Goal: Information Seeking & Learning: Learn about a topic

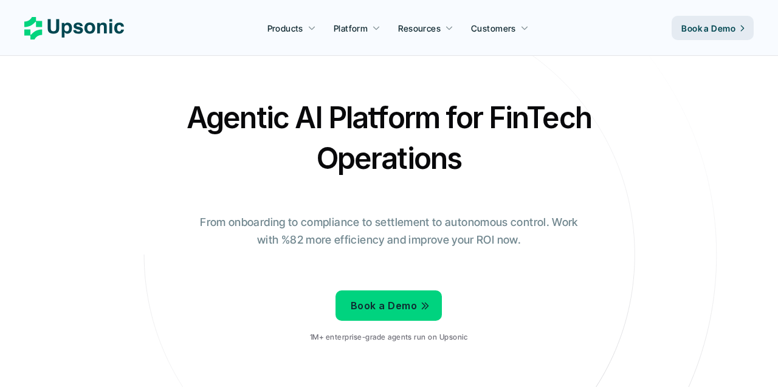
click at [320, 157] on h2 "Agentic AI Platform for FinTech Operations" at bounding box center [389, 137] width 426 height 81
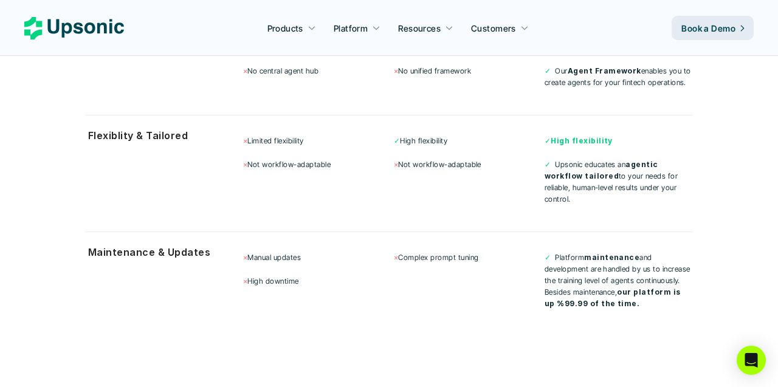
scroll to position [3456, 0]
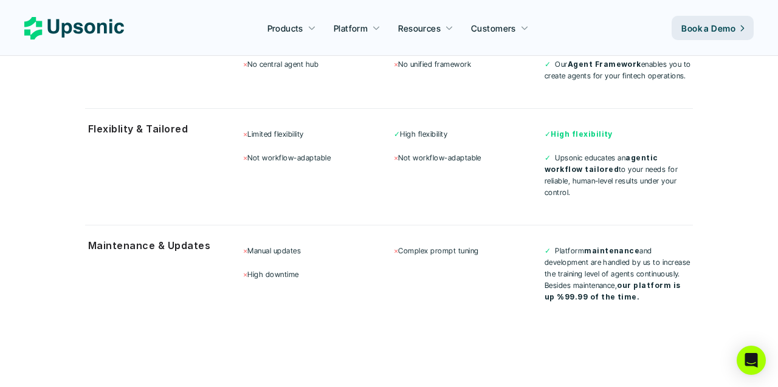
click at [408, 160] on div "× Limited flexibility × Not workflow-adaptable ✓ High flexibility × Not workflo…" at bounding box center [468, 163] width 450 height 86
click at [690, 24] on p "Book a Demo" at bounding box center [708, 28] width 54 height 13
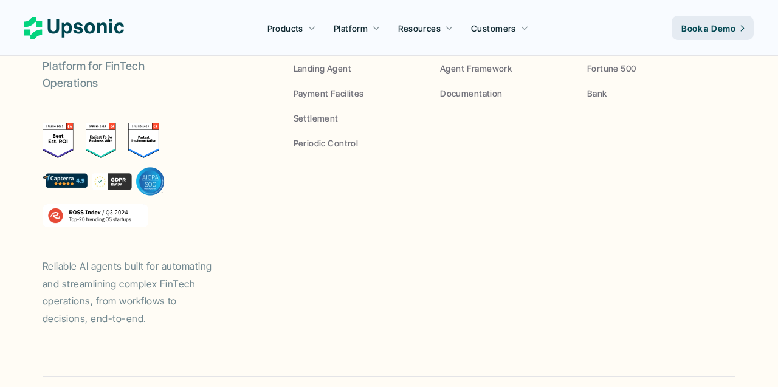
scroll to position [756, 0]
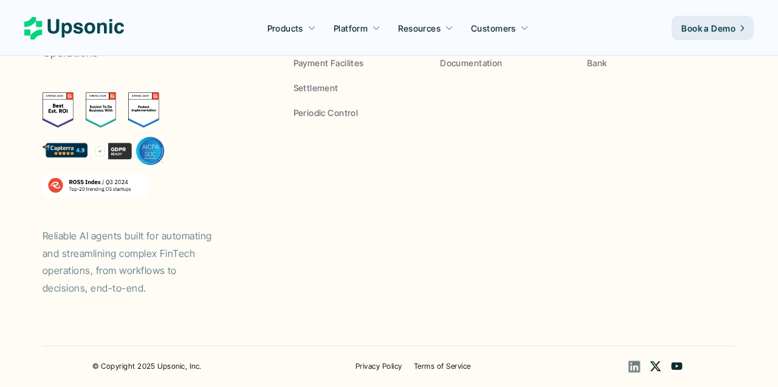
click at [631, 365] on use at bounding box center [635, 367] width 12 height 12
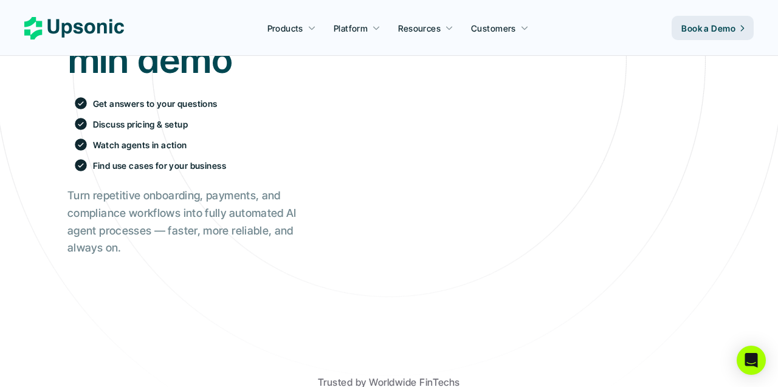
scroll to position [0, 0]
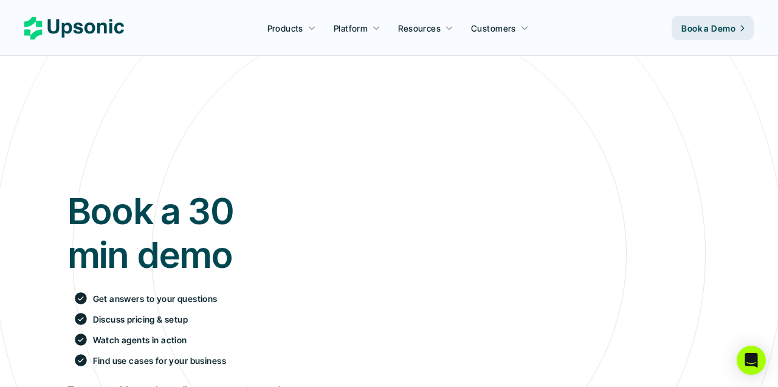
click at [38, 32] on use at bounding box center [74, 28] width 100 height 22
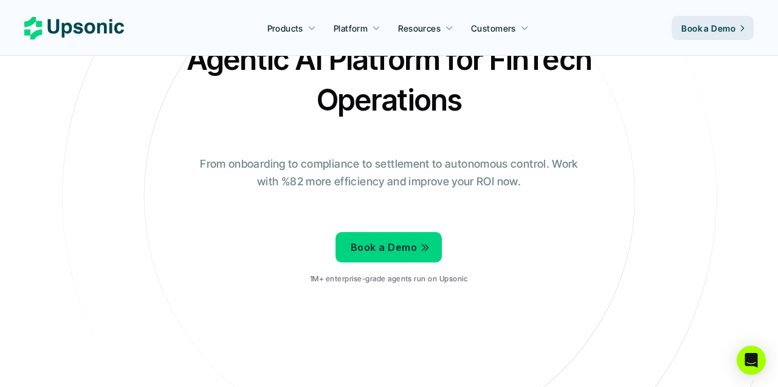
scroll to position [72, 0]
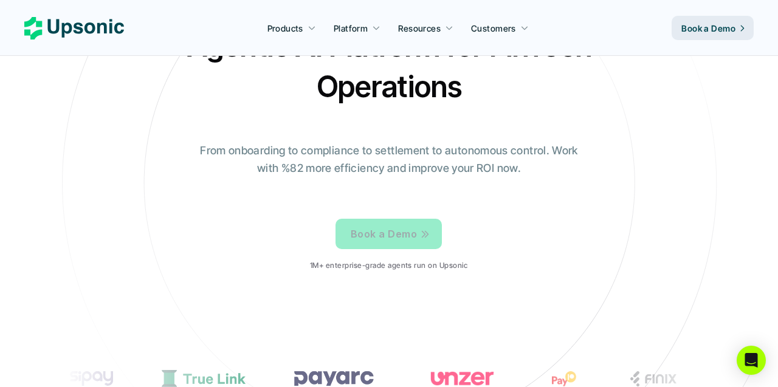
click at [407, 230] on p "Book a Demo" at bounding box center [384, 235] width 66 height 18
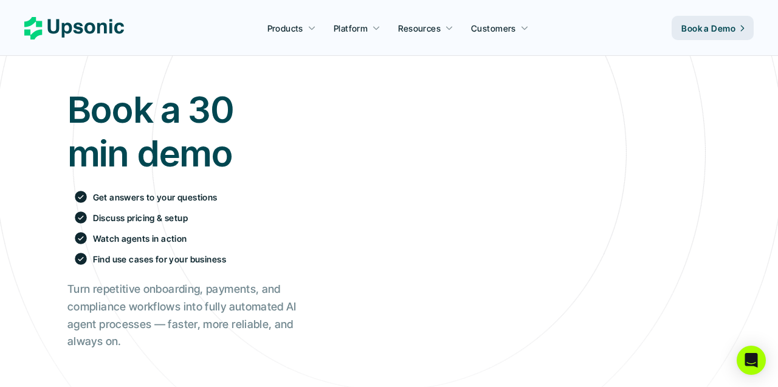
click at [226, 278] on div "Book a 30 min demo Get answers to your questions Discuss pricing & setup Watch …" at bounding box center [181, 219] width 229 height 263
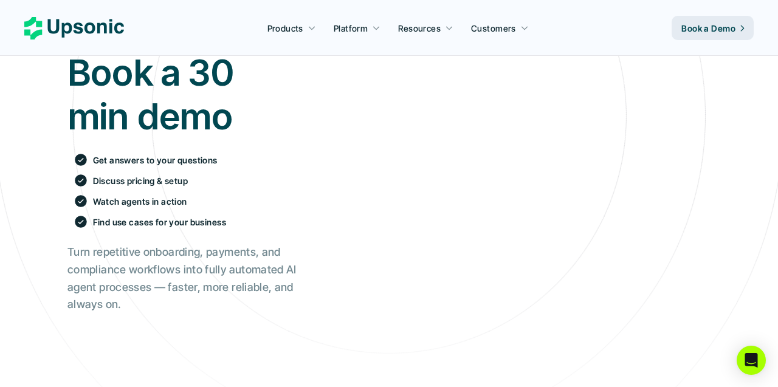
scroll to position [173, 0]
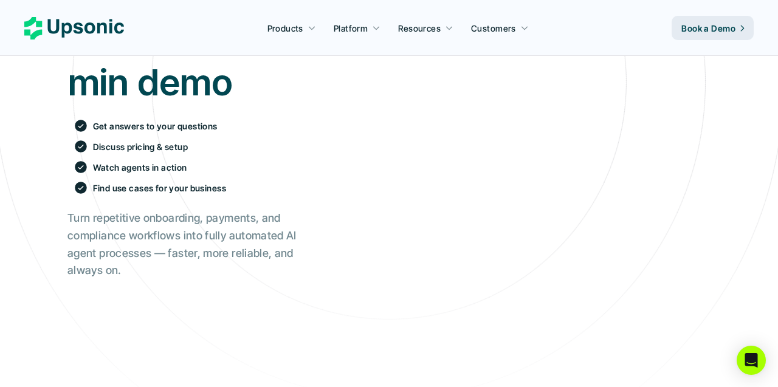
click at [226, 278] on h2 "Turn repetitive onboarding, payments, and compliance workflows into fully autom…" at bounding box center [181, 245] width 229 height 70
click at [708, 29] on p "Book a Demo" at bounding box center [708, 28] width 54 height 13
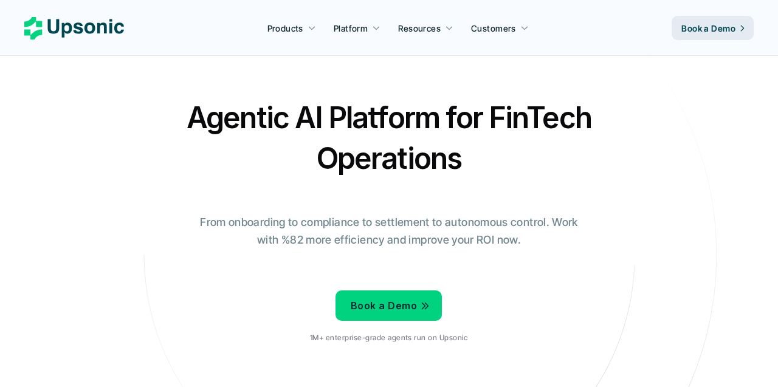
scroll to position [38, 0]
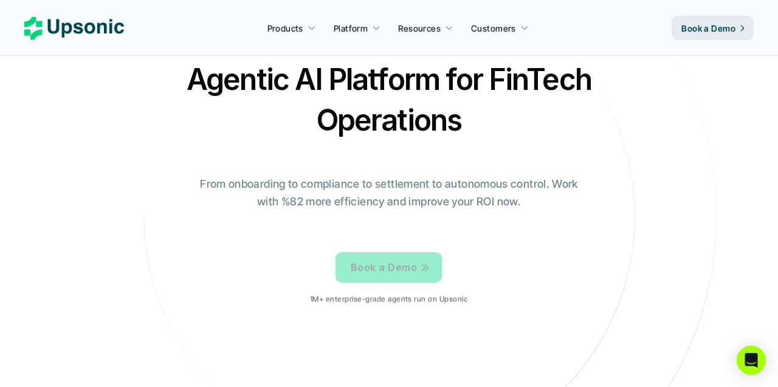
click at [399, 264] on p "Book a Demo" at bounding box center [384, 268] width 66 height 18
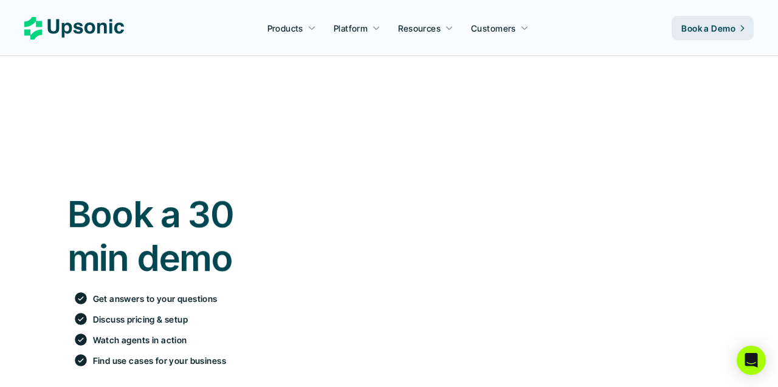
click at [345, 165] on iframe at bounding box center [522, 321] width 379 height 411
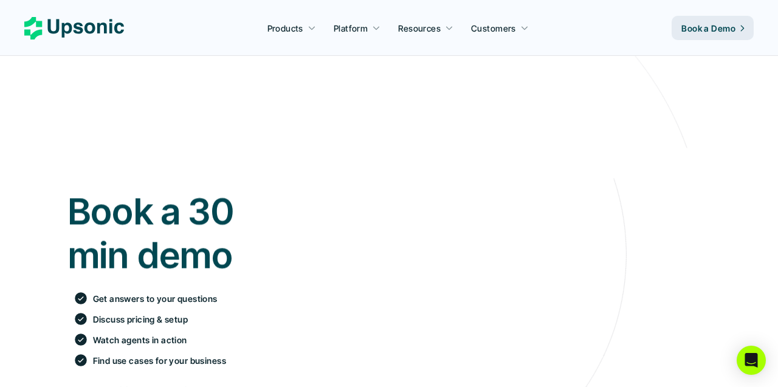
click at [345, 165] on iframe at bounding box center [522, 321] width 379 height 411
click at [345, 255] on iframe at bounding box center [522, 321] width 379 height 411
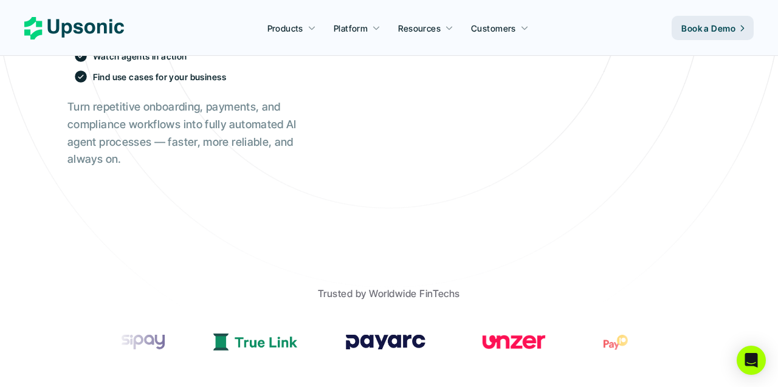
scroll to position [381, 0]
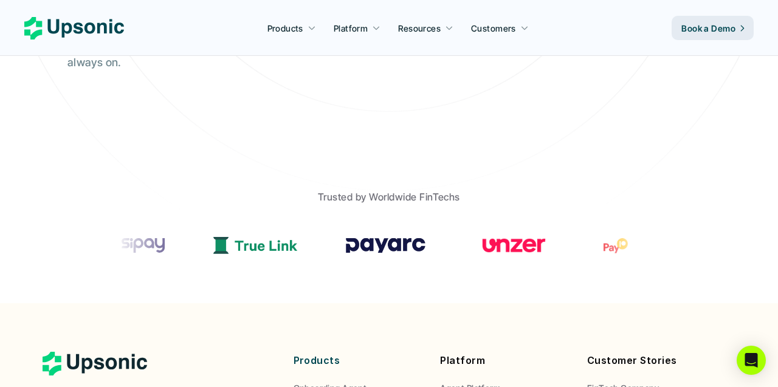
drag, startPoint x: 450, startPoint y: 257, endPoint x: 285, endPoint y: 257, distance: 165.4
click at [285, 257] on section at bounding box center [389, 245] width 547 height 61
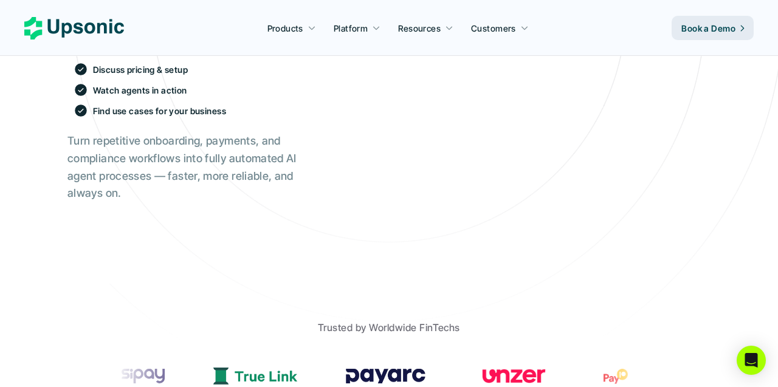
scroll to position [0, 0]
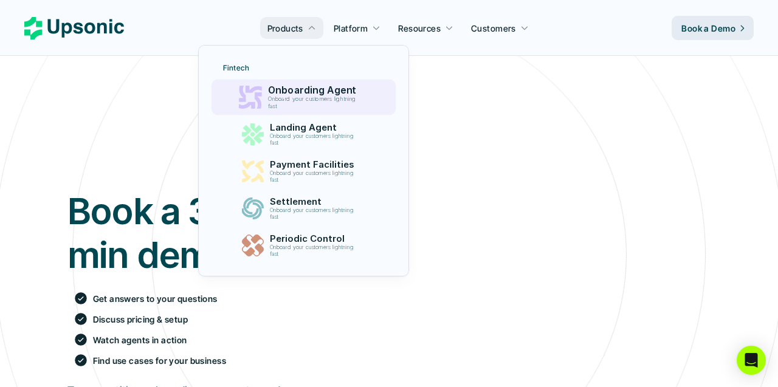
click at [292, 94] on p "Onboarding Agent" at bounding box center [314, 91] width 94 height 12
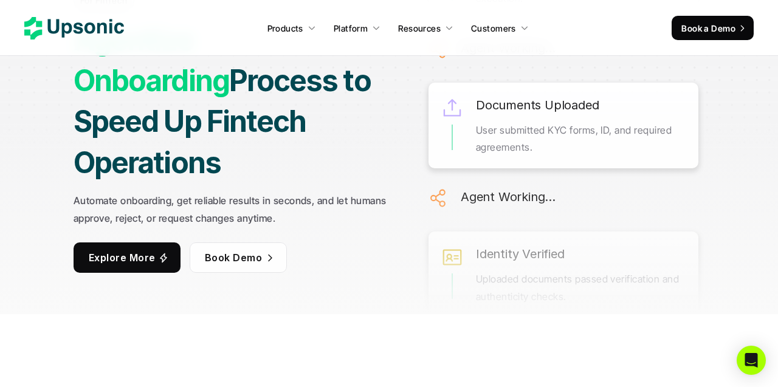
click at [137, 246] on link "Explore More" at bounding box center [127, 258] width 107 height 30
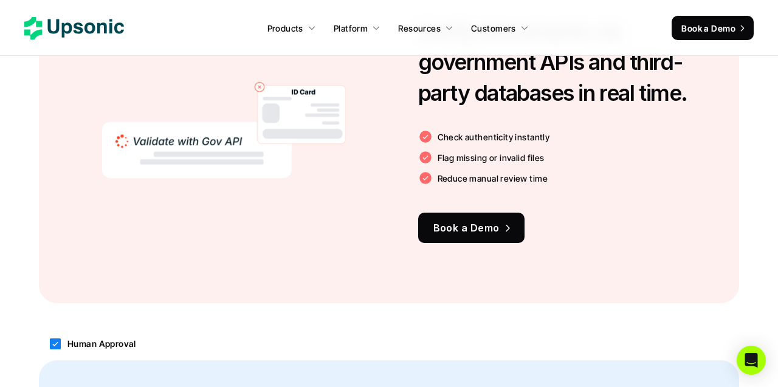
scroll to position [1189, 0]
drag, startPoint x: 438, startPoint y: 133, endPoint x: 491, endPoint y: 176, distance: 68.3
click at [491, 176] on div "Check authenticity instantly Flag missing or invalid files Reduce manual review…" at bounding box center [574, 157] width 313 height 56
click at [491, 176] on p "Reduce manual review time" at bounding box center [493, 178] width 111 height 13
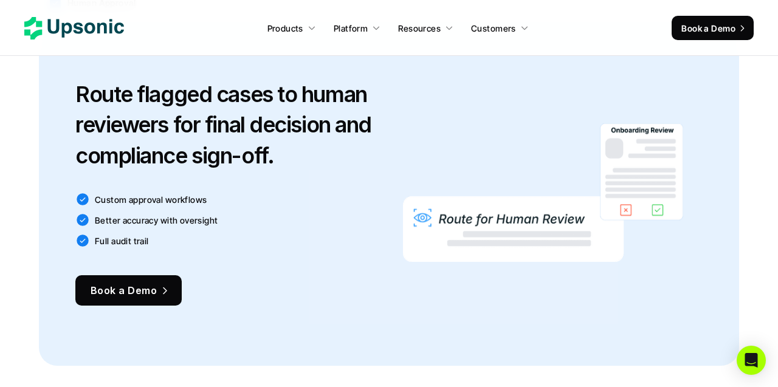
scroll to position [1532, 0]
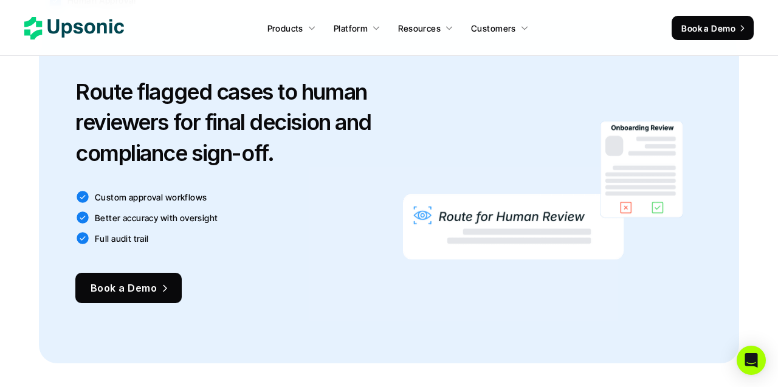
drag, startPoint x: 86, startPoint y: 97, endPoint x: 304, endPoint y: 133, distance: 221.1
click at [303, 133] on h3 "Route flagged cases to human reviewers for final decision and compliance sign-o…" at bounding box center [229, 123] width 308 height 92
click at [304, 133] on h3 "Route flagged cases to human reviewers for final decision and compliance sign-o…" at bounding box center [229, 123] width 308 height 92
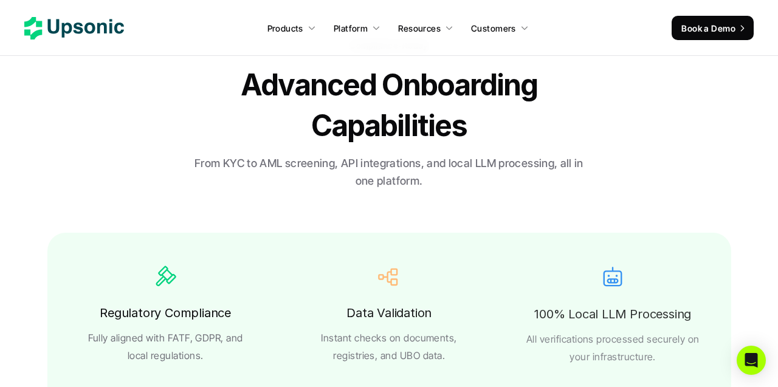
scroll to position [1891, 0]
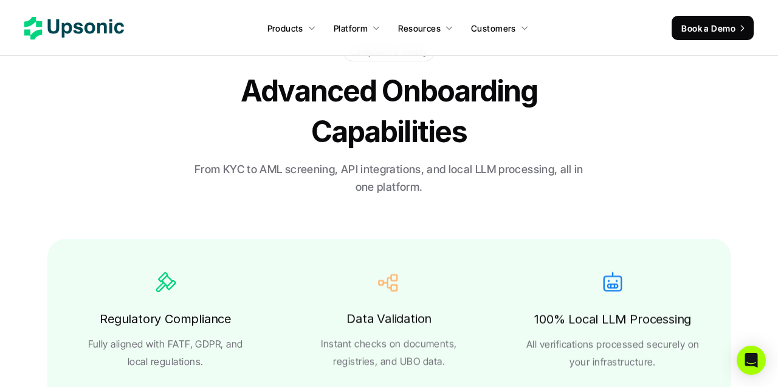
click at [281, 163] on p "From KYC to AML screening, API integrations, and local LLM processing, all in o…" at bounding box center [388, 178] width 395 height 35
drag, startPoint x: 288, startPoint y: 162, endPoint x: 380, endPoint y: 184, distance: 95.0
click at [374, 181] on p "From KYC to AML screening, API integrations, and local LLM processing, all in o…" at bounding box center [388, 178] width 395 height 35
click at [380, 184] on p "From KYC to AML screening, API integrations, and local LLM processing, all in o…" at bounding box center [388, 178] width 395 height 35
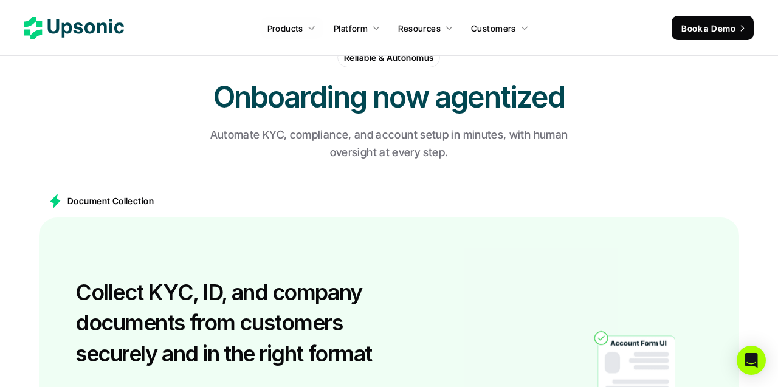
scroll to position [426, 0]
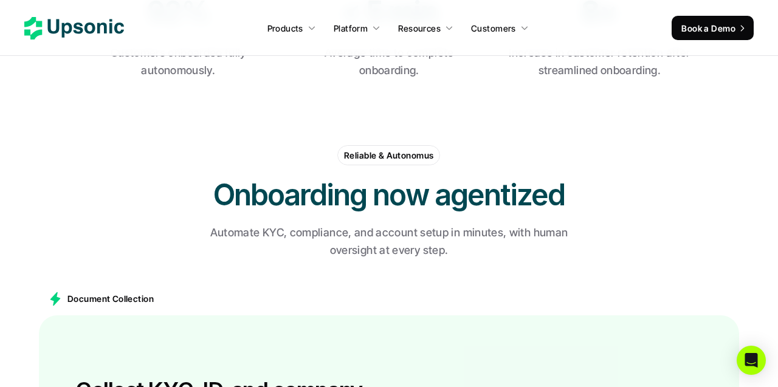
click at [74, 33] on icon at bounding box center [74, 28] width 100 height 22
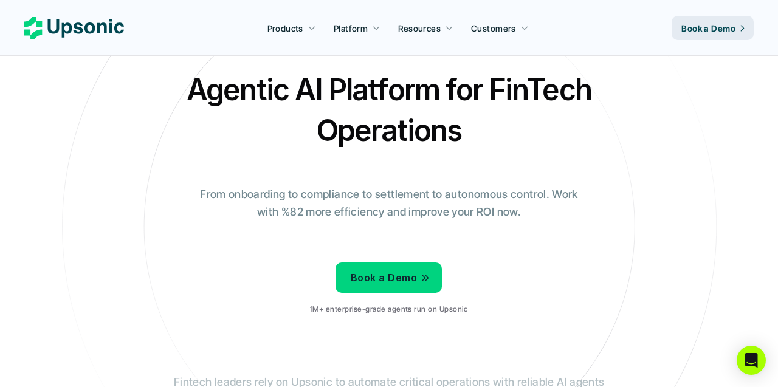
scroll to position [95, 0]
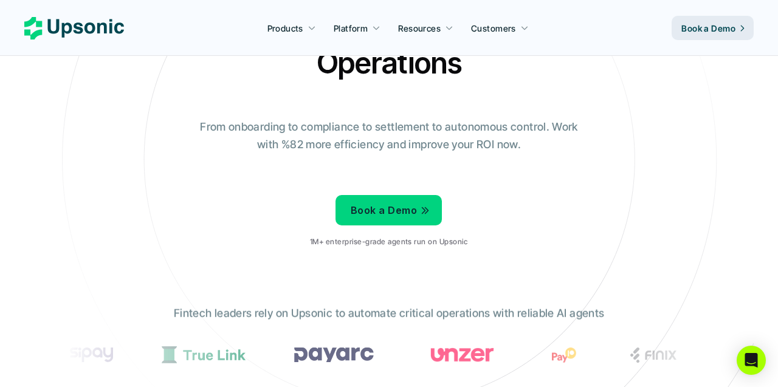
click at [345, 241] on p "1M+ enterprise-grade agents run on Upsonic" at bounding box center [388, 242] width 157 height 9
click at [360, 241] on p "1M+ enterprise-grade agents run on Upsonic" at bounding box center [388, 242] width 157 height 9
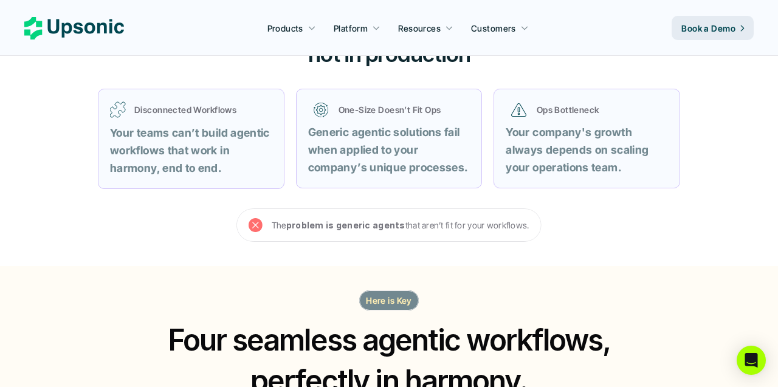
scroll to position [170, 0]
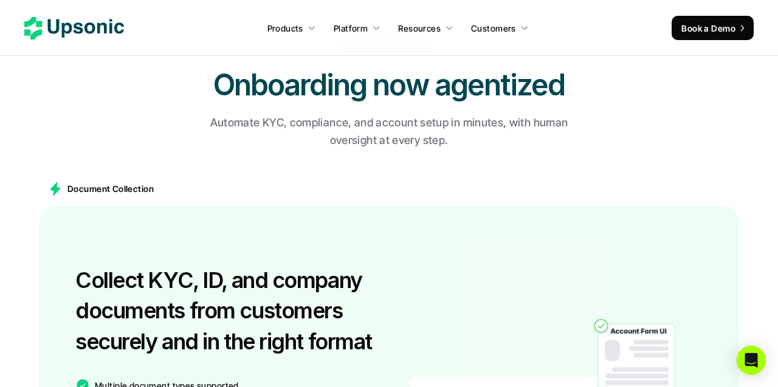
scroll to position [73, 0]
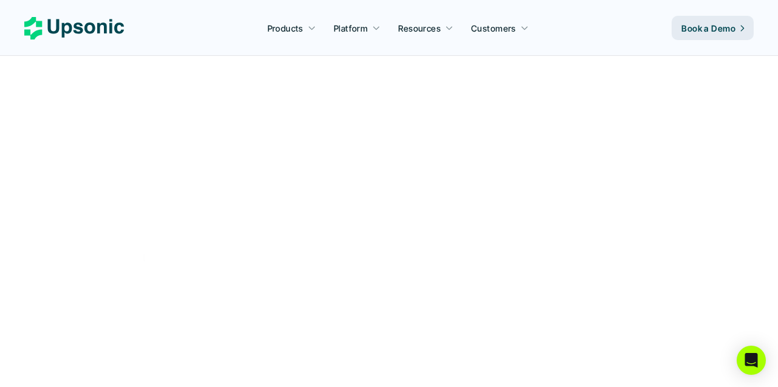
scroll to position [38, 0]
